Goal: Transaction & Acquisition: Purchase product/service

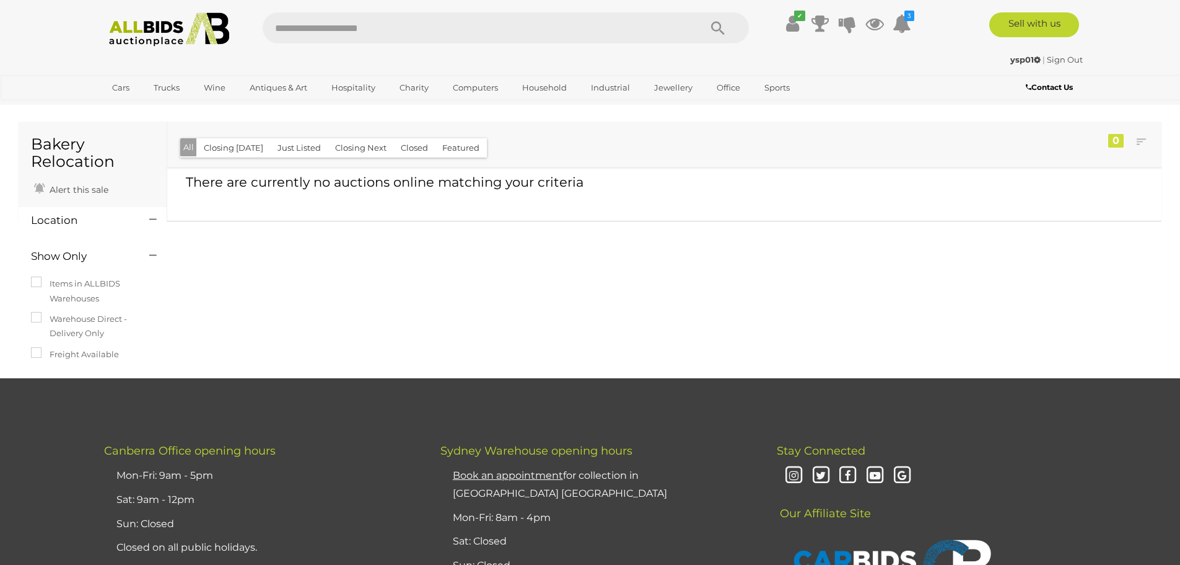
click at [169, 33] on img at bounding box center [169, 29] width 134 height 34
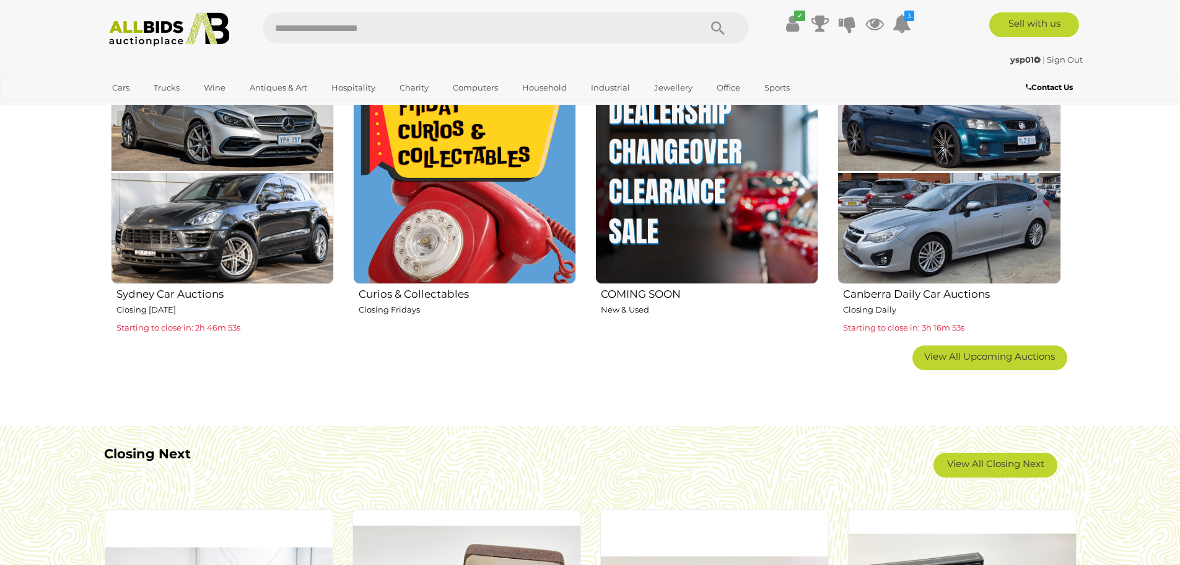
scroll to position [868, 0]
